Goal: Task Accomplishment & Management: Use online tool/utility

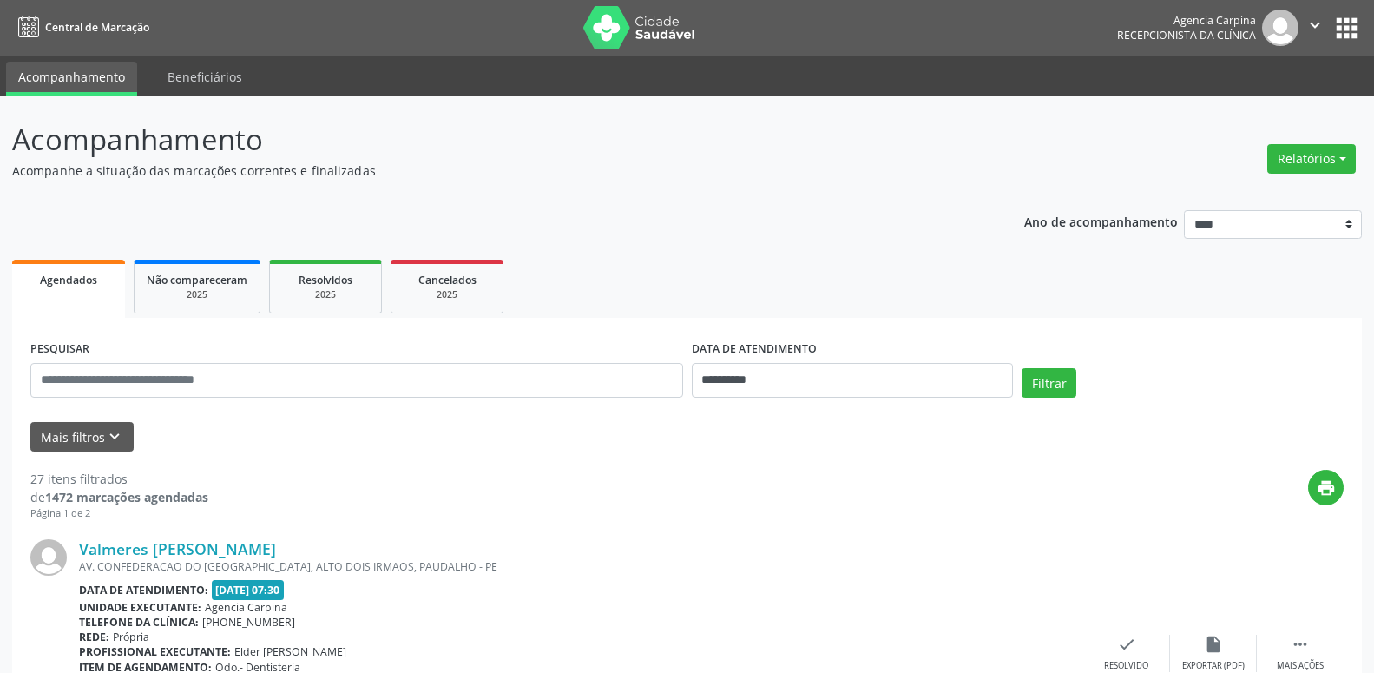
click at [1290, 154] on button "Relatórios" at bounding box center [1311, 159] width 89 height 30
click at [1232, 205] on link "Agendamentos" at bounding box center [1263, 196] width 187 height 24
select select "*"
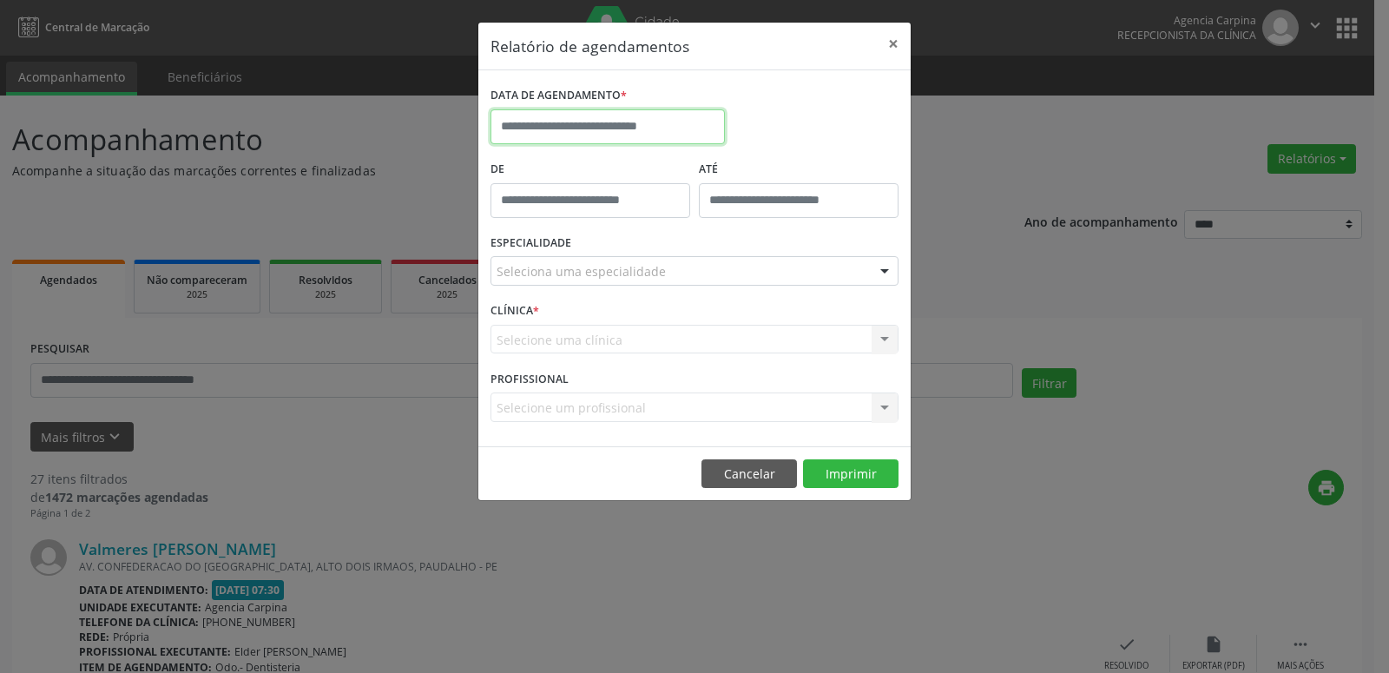
click at [528, 122] on input "text" at bounding box center [607, 126] width 234 height 35
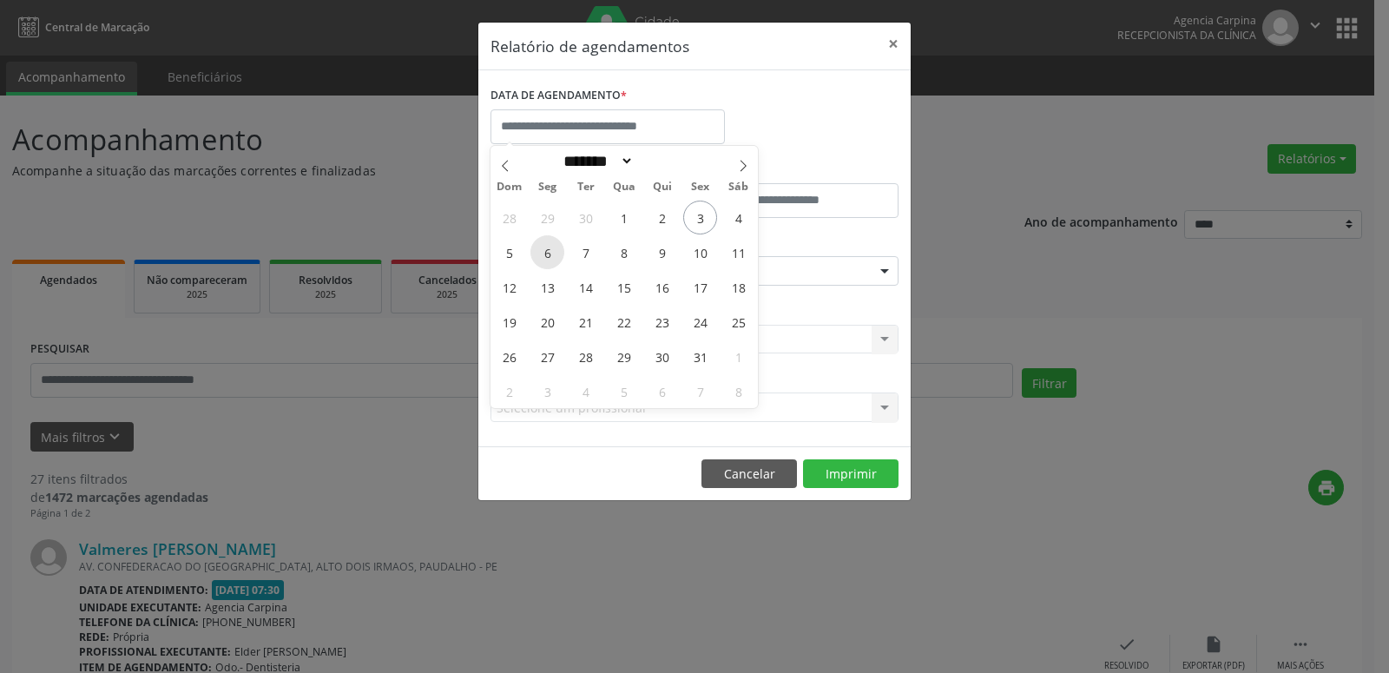
click at [543, 261] on span "6" at bounding box center [547, 252] width 34 height 34
type input "**********"
click at [543, 261] on span "6" at bounding box center [547, 252] width 34 height 34
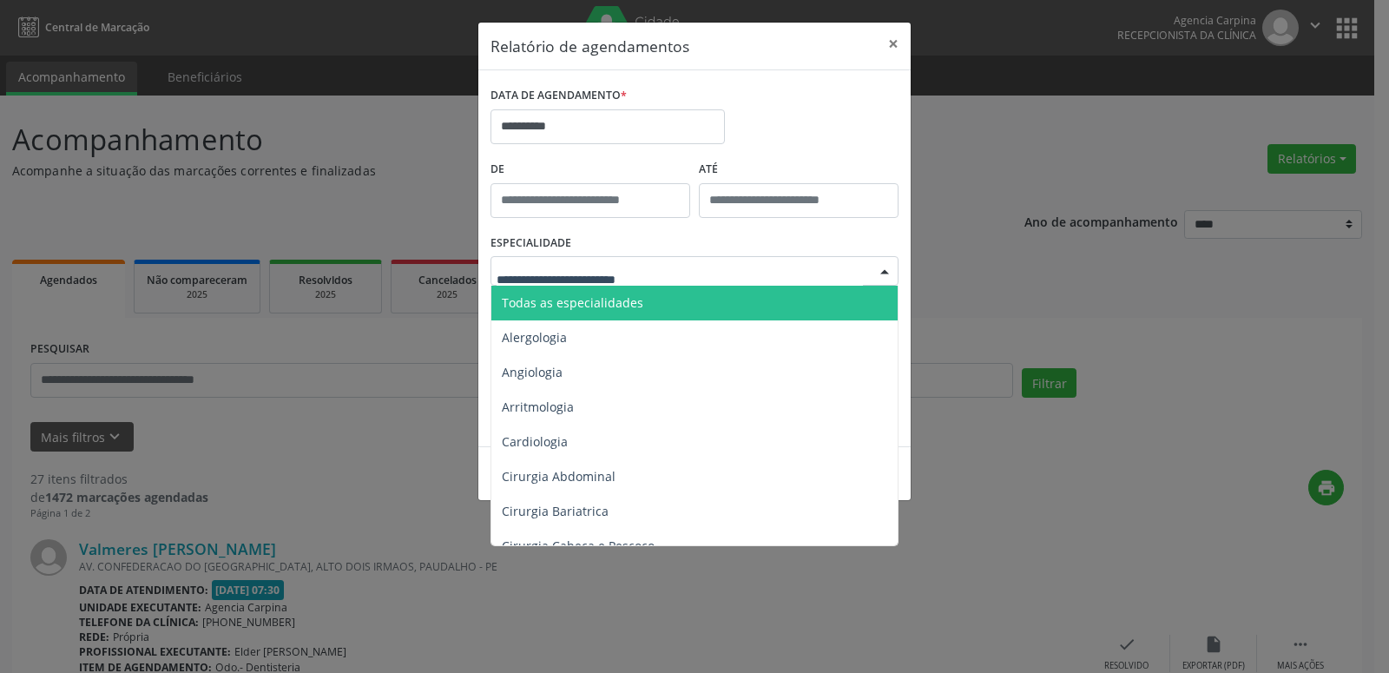
click at [861, 268] on div at bounding box center [694, 271] width 408 height 30
click at [784, 310] on span "Todas as especialidades" at bounding box center [695, 303] width 409 height 35
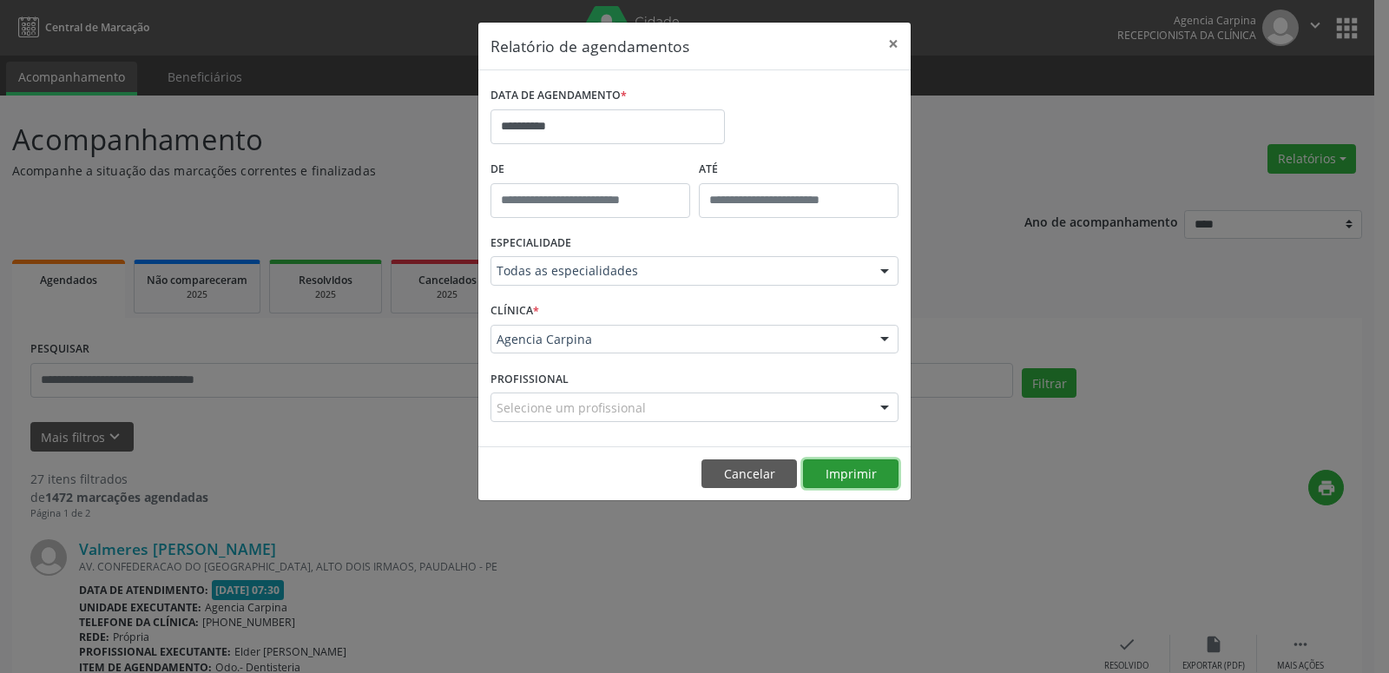
click at [827, 480] on button "Imprimir" at bounding box center [850, 474] width 95 height 30
